Goal: Task Accomplishment & Management: Use online tool/utility

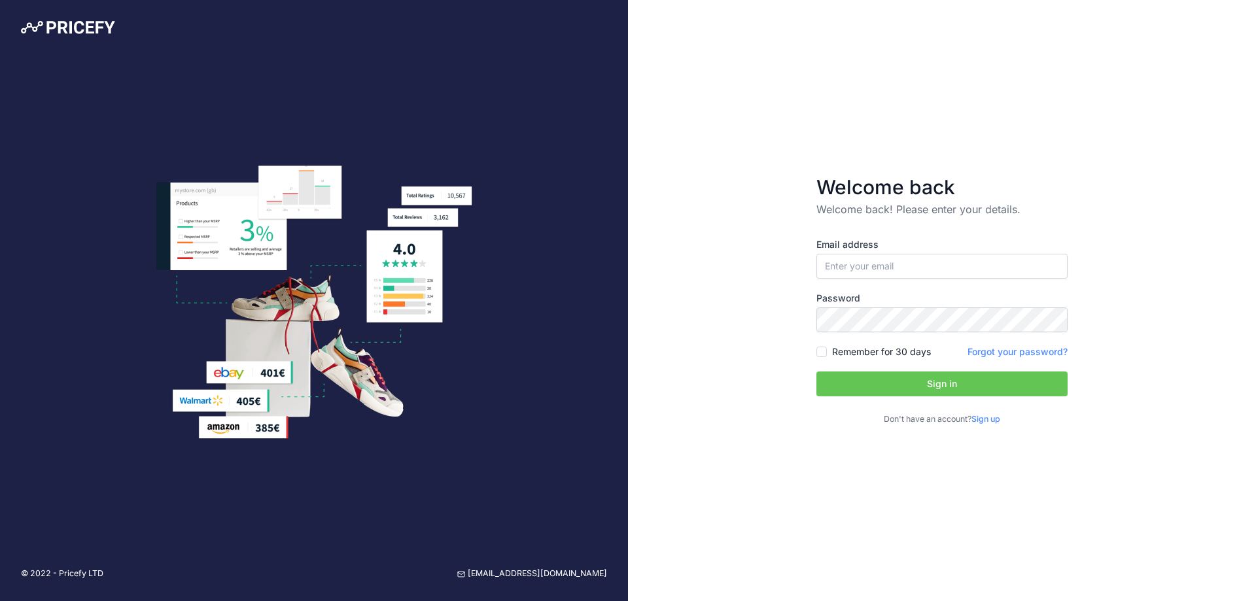
type input "[EMAIL_ADDRESS][DOMAIN_NAME]"
click at [953, 380] on button "Sign in" at bounding box center [941, 383] width 251 height 25
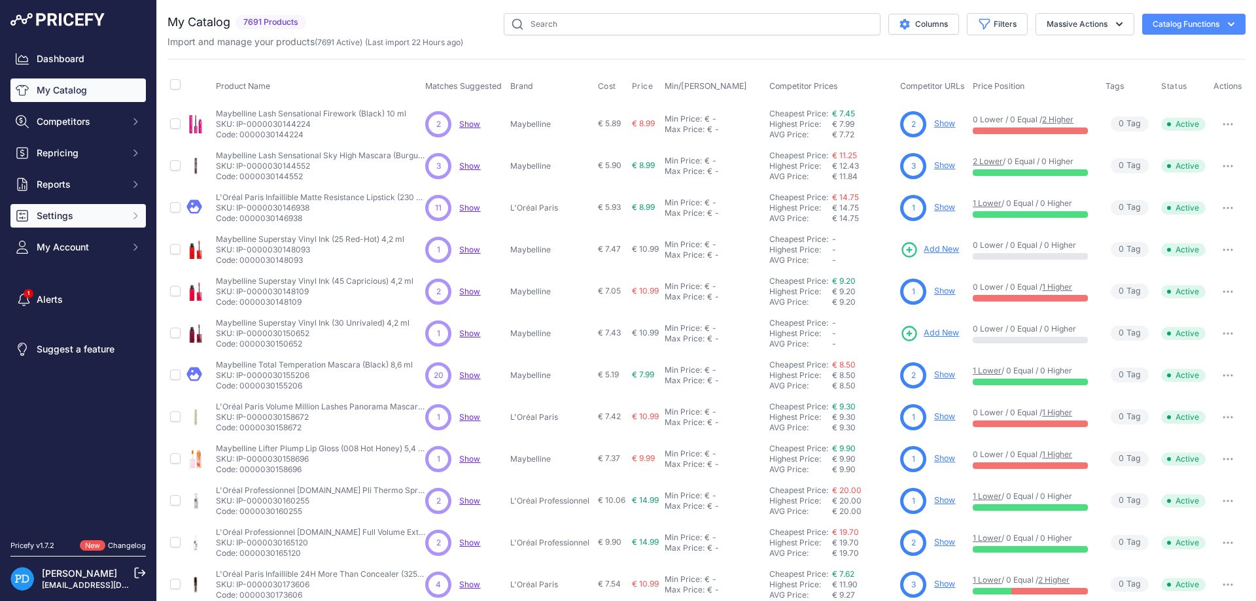
click at [93, 221] on span "Settings" at bounding box center [80, 215] width 86 height 13
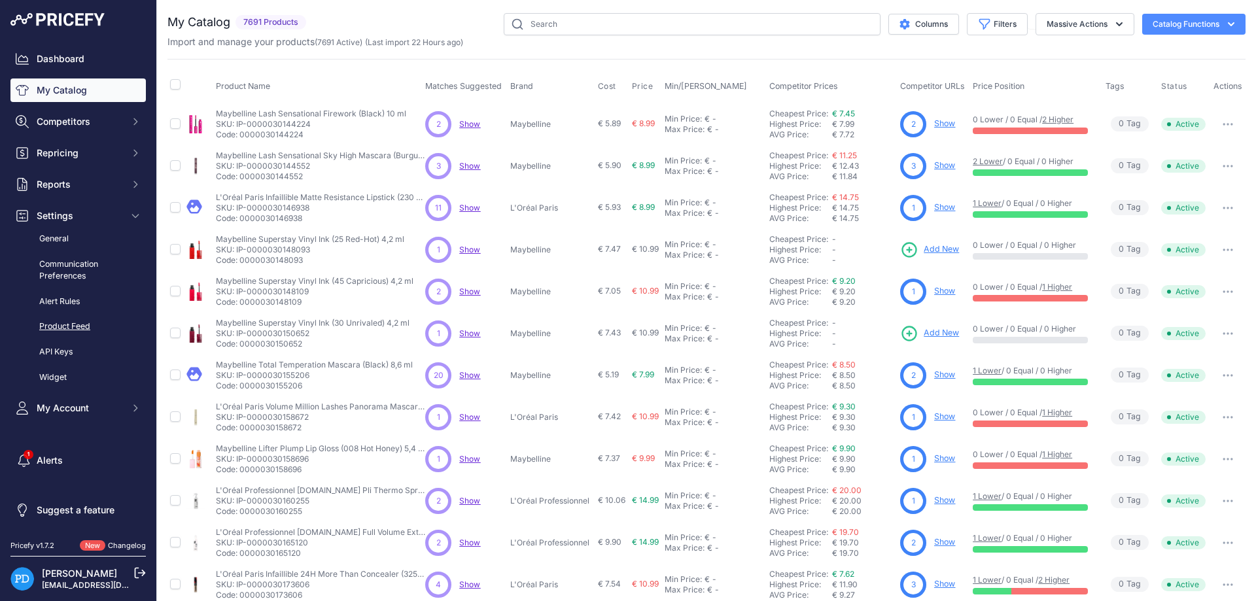
click at [80, 326] on link "Product Feed" at bounding box center [77, 326] width 135 height 23
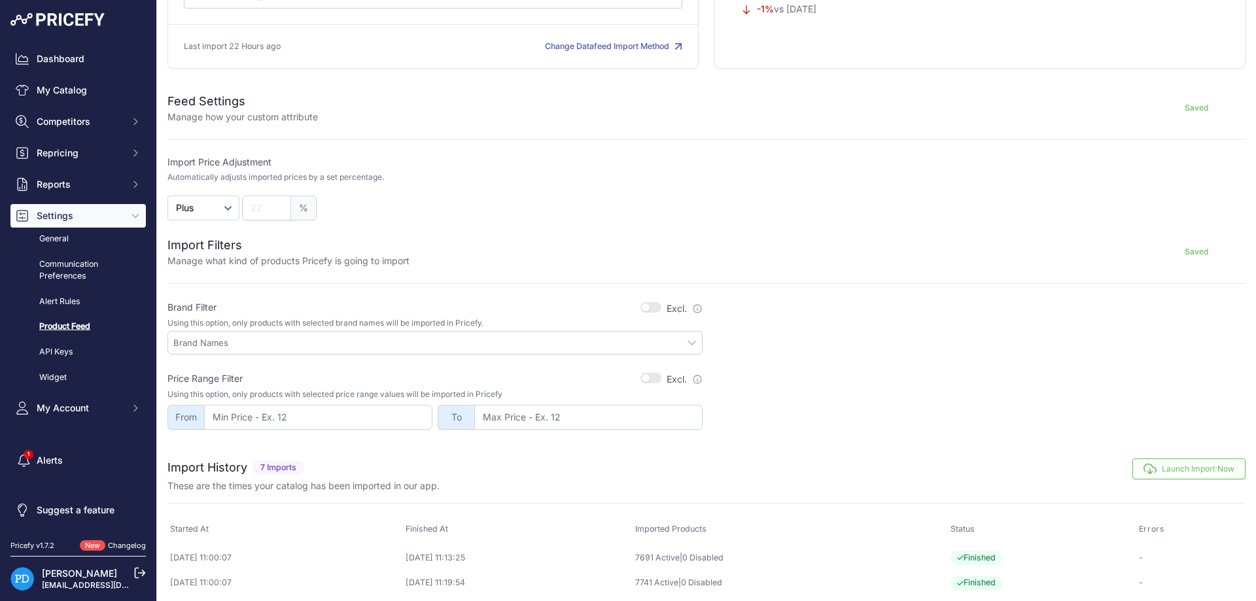
scroll to position [235, 0]
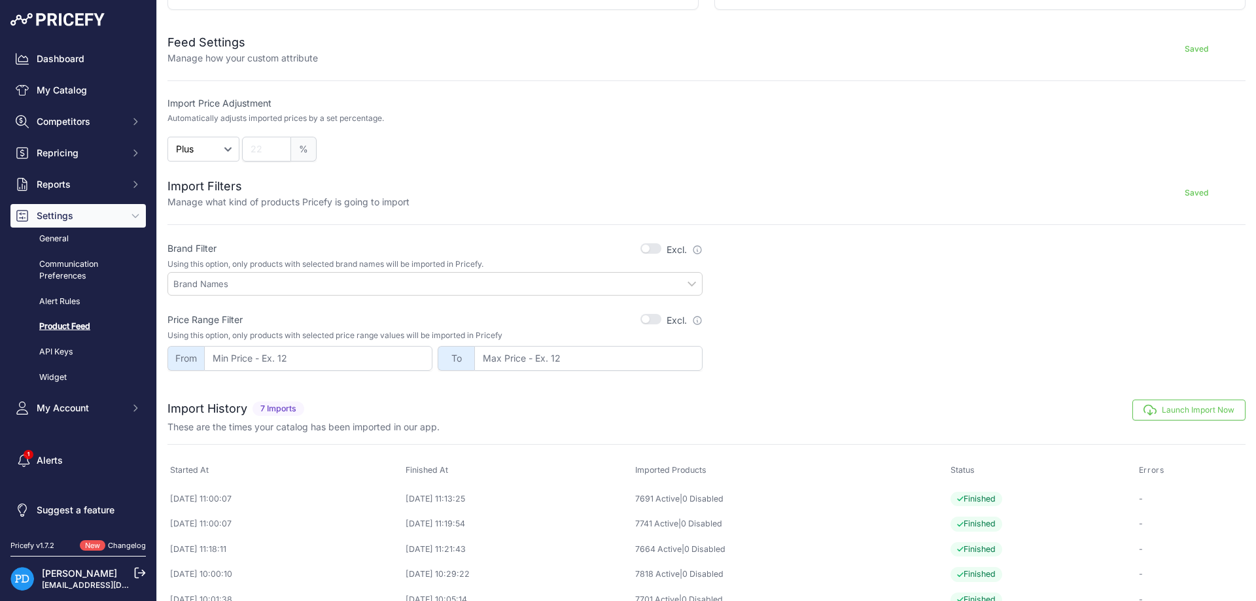
click at [1168, 413] on button "Launch Import Now" at bounding box center [1188, 410] width 113 height 21
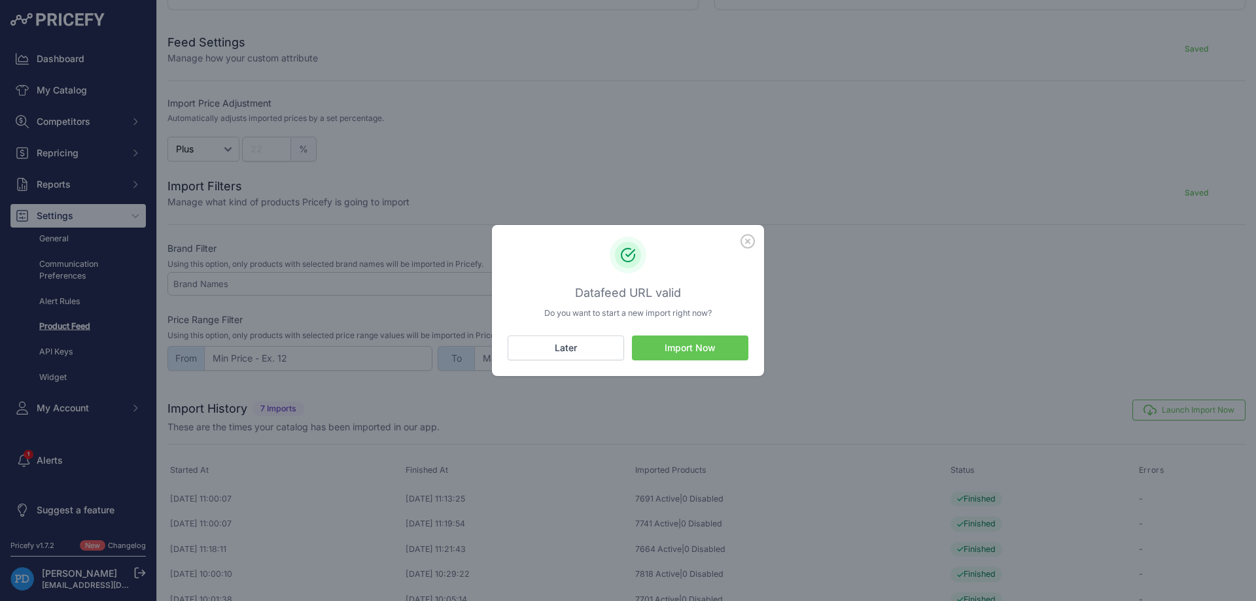
click at [701, 342] on button "Import Now" at bounding box center [690, 347] width 116 height 25
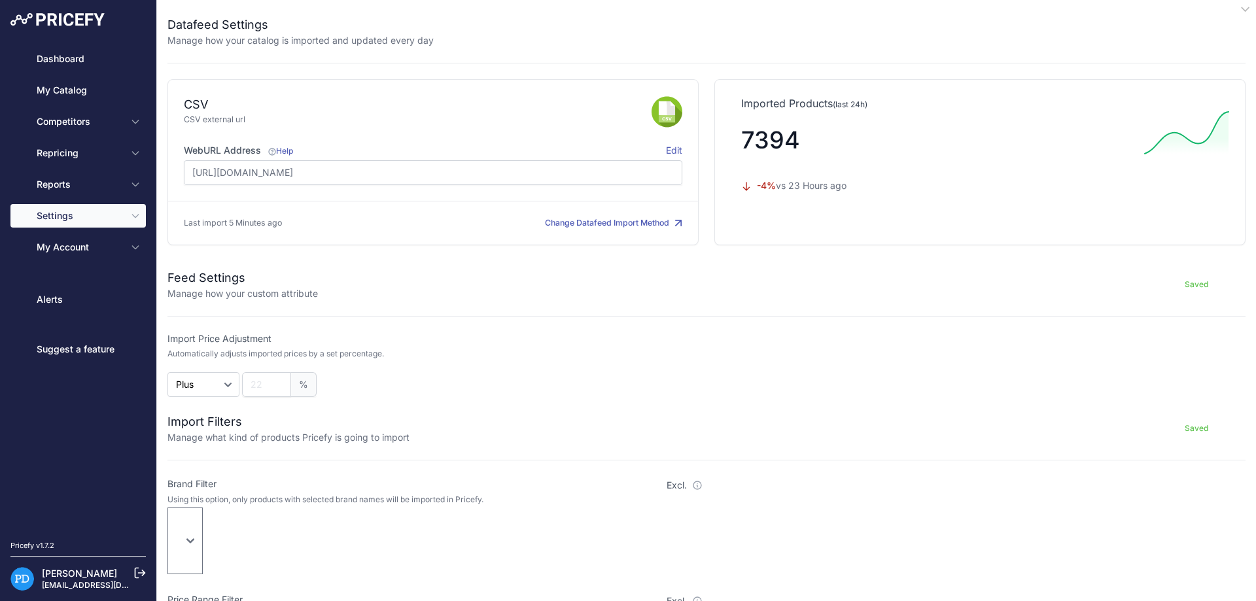
click at [120, 154] on span "Repricing" at bounding box center [80, 152] width 86 height 13
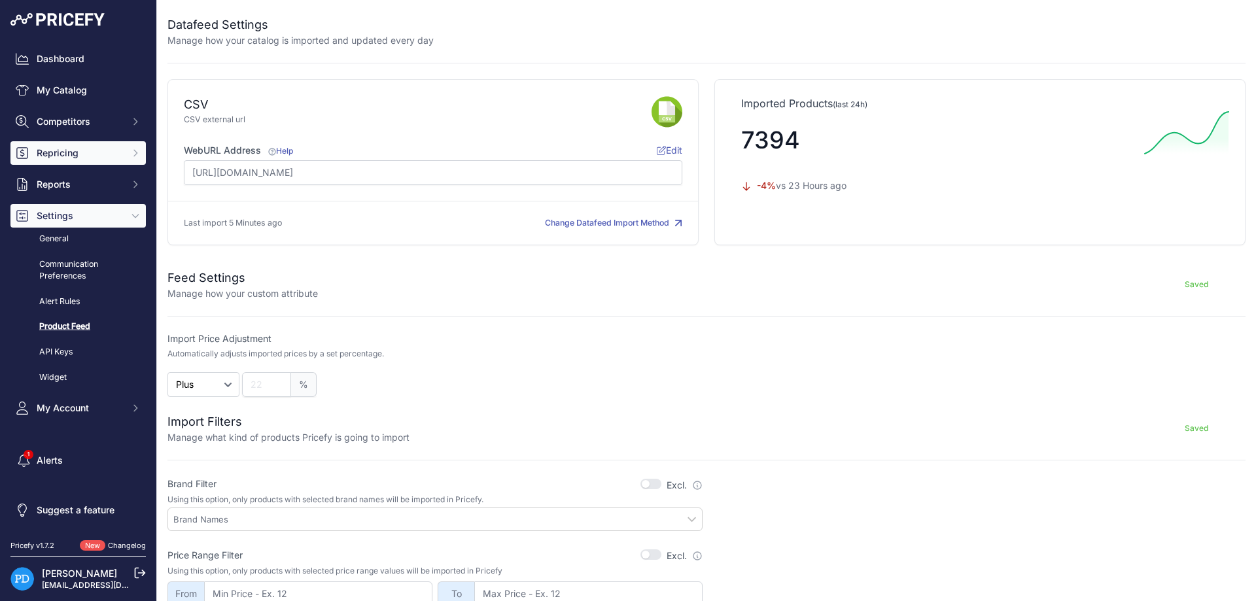
click at [111, 153] on span "Repricing" at bounding box center [80, 152] width 86 height 13
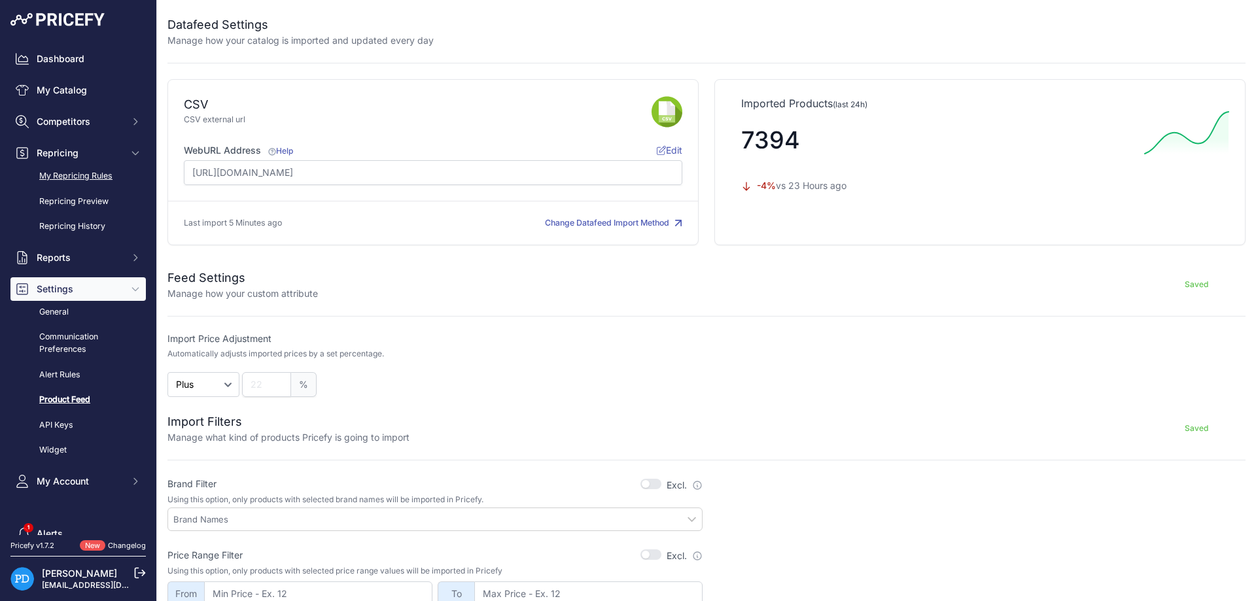
click at [83, 173] on link "My Repricing Rules" at bounding box center [77, 176] width 135 height 23
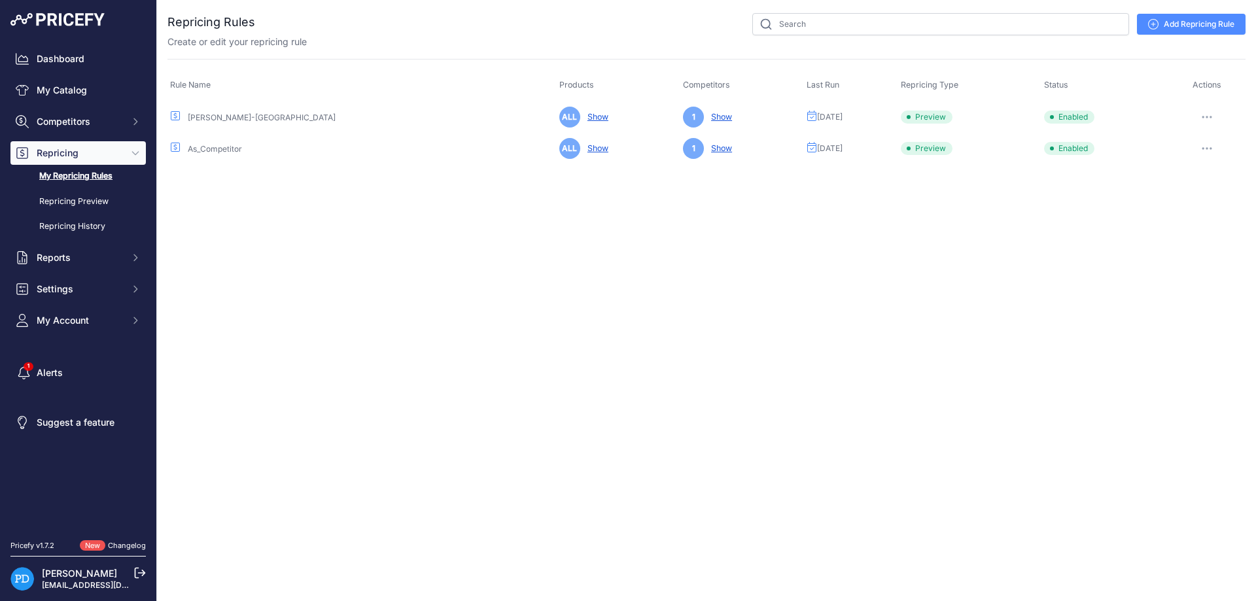
click at [1207, 114] on button "button" at bounding box center [1206, 117] width 26 height 18
click at [1201, 187] on button "Reprice Now" at bounding box center [1201, 186] width 84 height 21
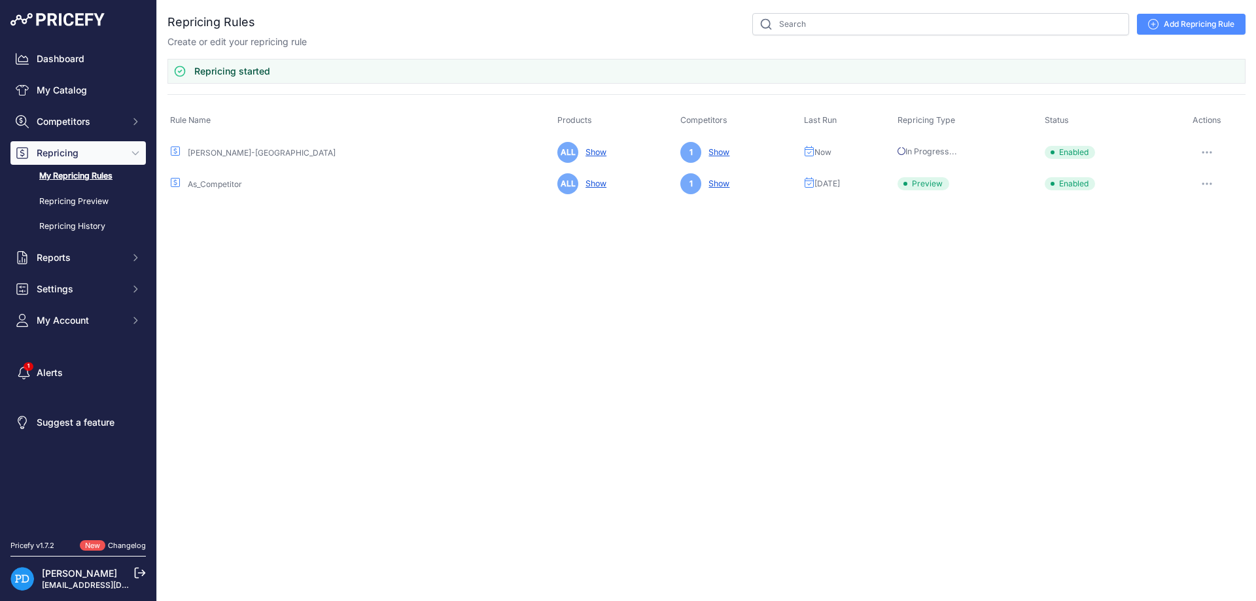
click at [1210, 180] on button "button" at bounding box center [1206, 184] width 26 height 18
click at [1202, 254] on button "Reprice Now" at bounding box center [1201, 253] width 84 height 21
